Goal: Consume media (video, audio)

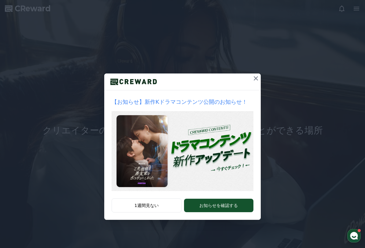
click at [257, 78] on icon at bounding box center [256, 78] width 7 height 7
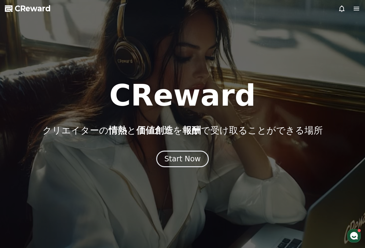
click at [200, 156] on button "Start Now" at bounding box center [182, 159] width 53 height 17
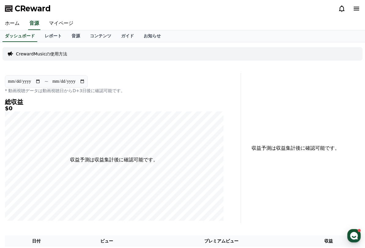
click at [76, 39] on link "音源" at bounding box center [76, 36] width 18 height 12
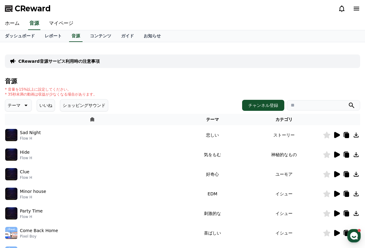
click at [335, 134] on icon at bounding box center [338, 135] width 6 height 6
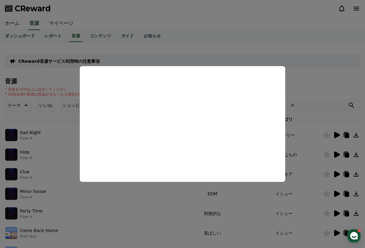
click at [248, 215] on button "close modal" at bounding box center [182, 124] width 365 height 248
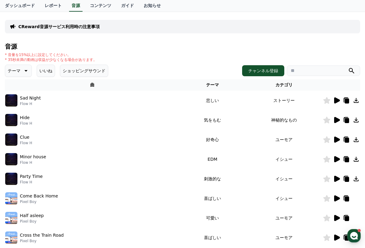
scroll to position [37, 0]
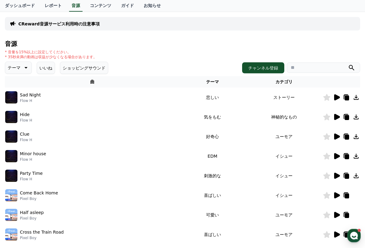
click at [335, 118] on icon at bounding box center [338, 117] width 6 height 6
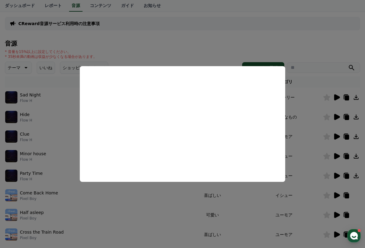
click at [241, 218] on button "close modal" at bounding box center [182, 124] width 365 height 248
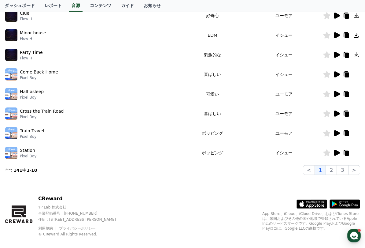
scroll to position [167, 0]
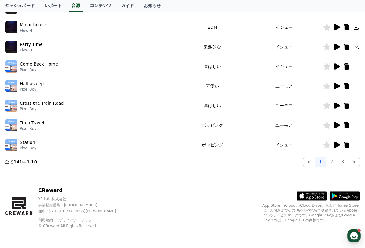
click at [334, 124] on icon at bounding box center [336, 125] width 7 height 7
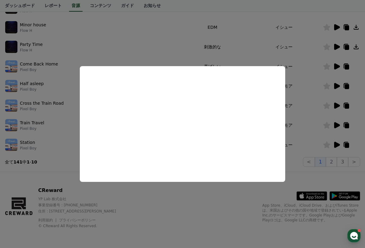
click at [309, 138] on button "close modal" at bounding box center [182, 124] width 365 height 248
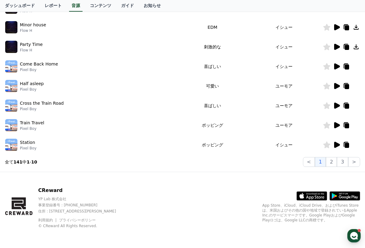
click at [347, 127] on icon at bounding box center [347, 125] width 4 height 5
